Goal: Information Seeking & Learning: Learn about a topic

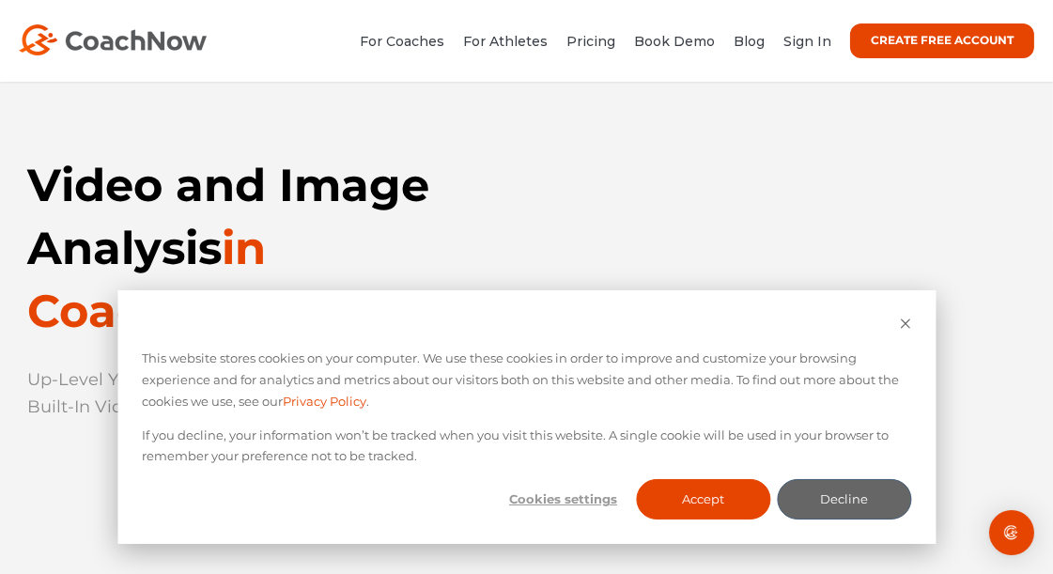
scroll to position [12, 0]
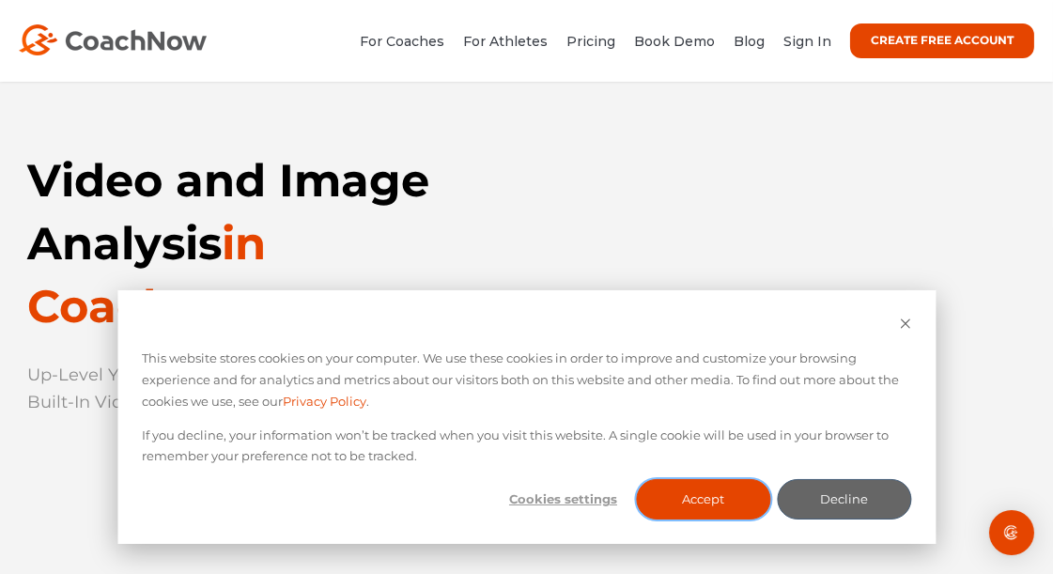
click at [688, 500] on button "Accept" at bounding box center [704, 499] width 134 height 40
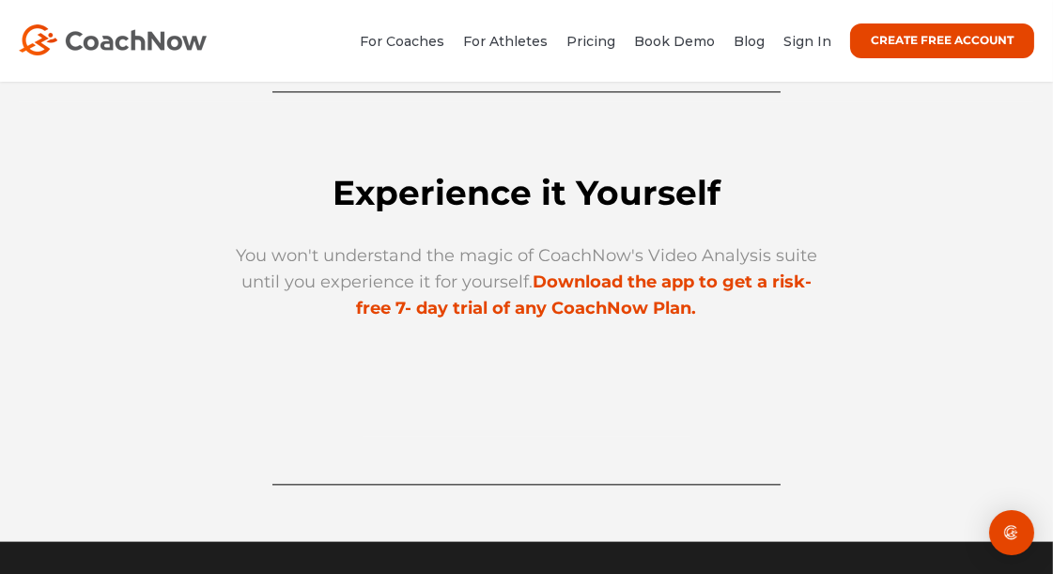
scroll to position [5468, 0]
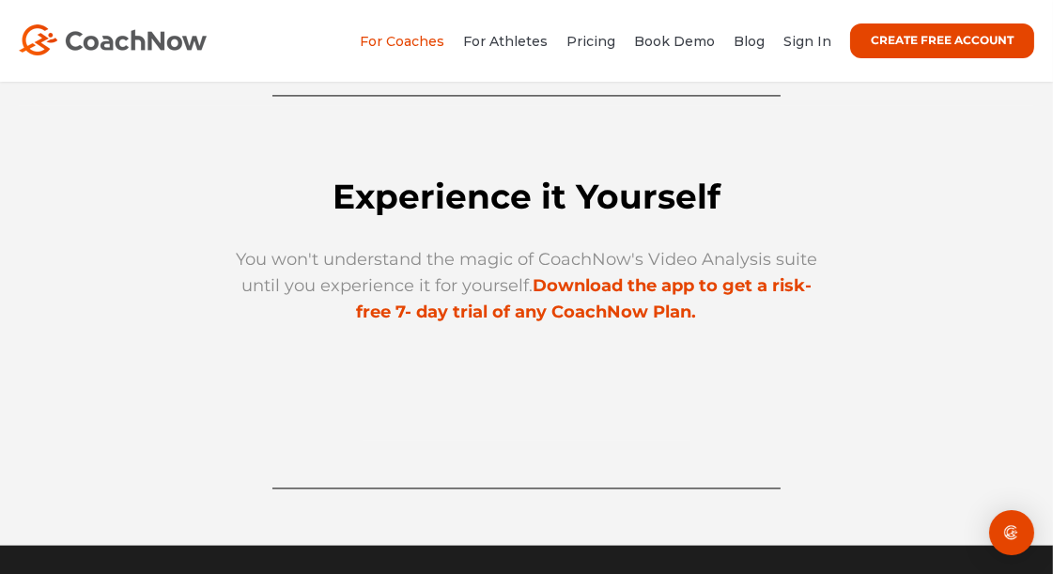
click at [419, 39] on link "For Coaches" at bounding box center [402, 41] width 85 height 17
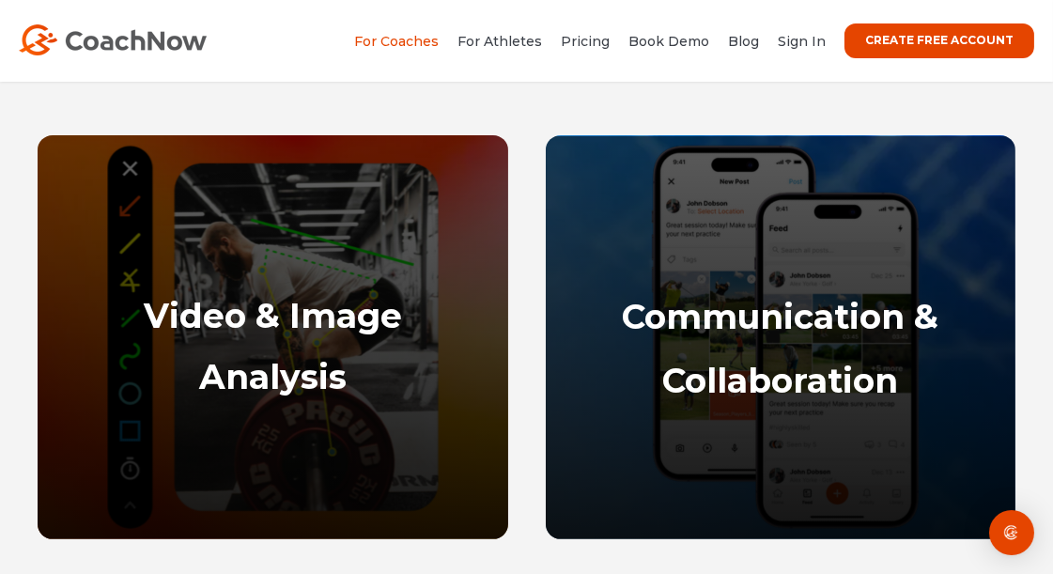
scroll to position [917, 0]
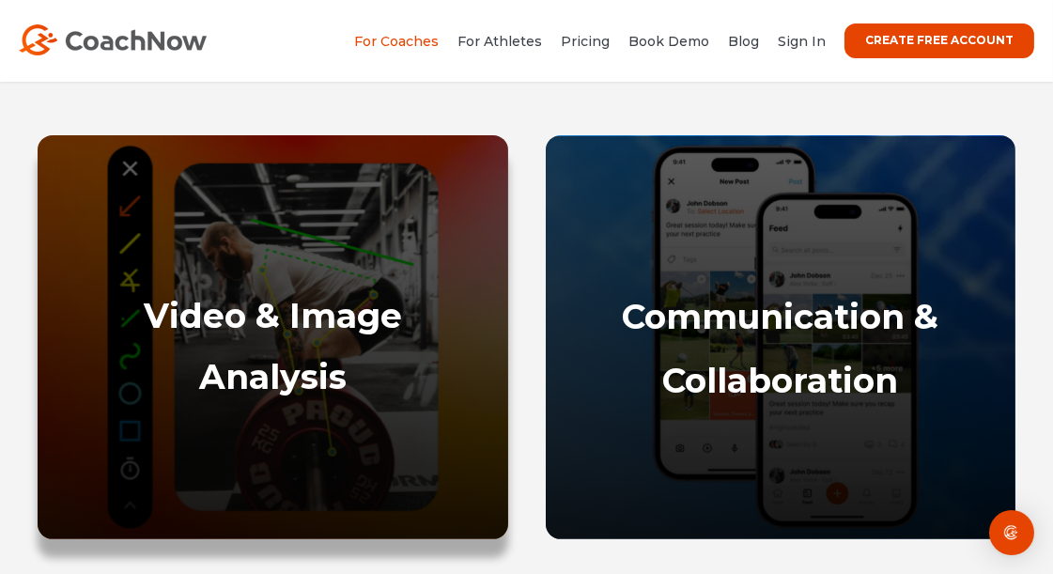
click at [333, 347] on div "Video & Image Analysis" at bounding box center [272, 408] width 433 height 225
click at [273, 306] on strong "Video & Image" at bounding box center [273, 315] width 258 height 41
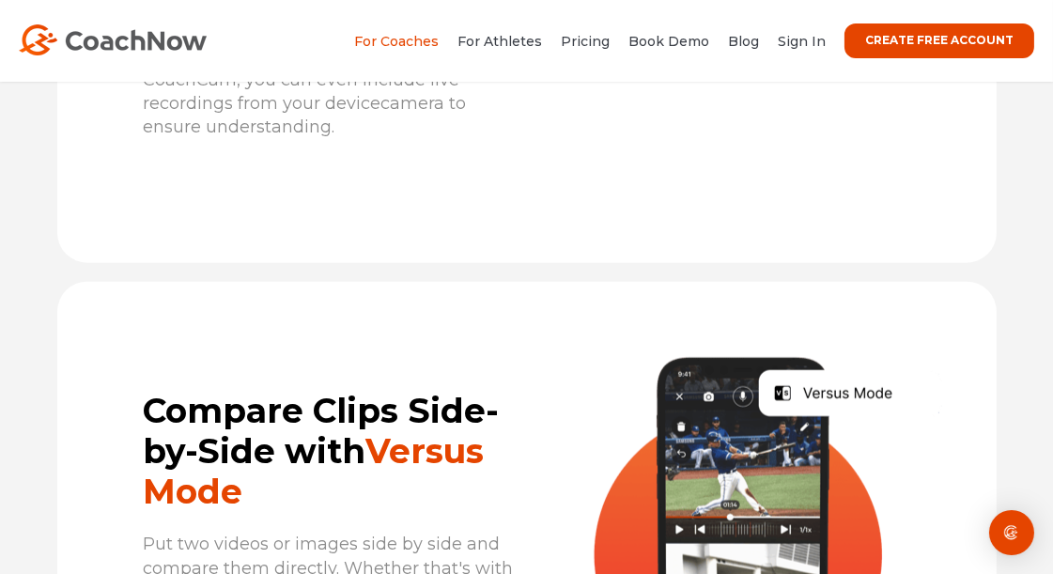
scroll to position [3144, 0]
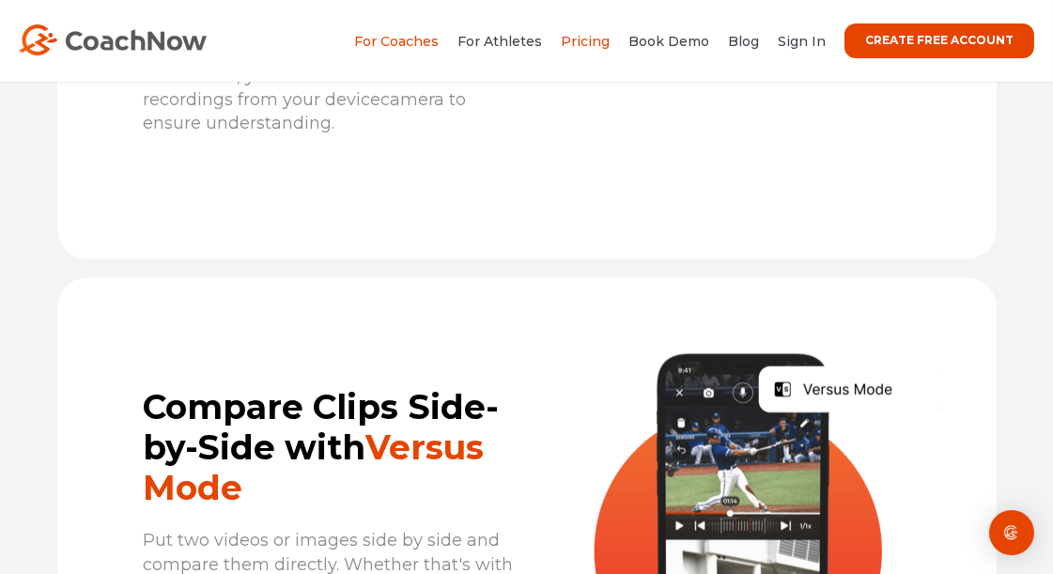
click at [604, 41] on link "Pricing" at bounding box center [585, 41] width 49 height 17
